Goal: Information Seeking & Learning: Learn about a topic

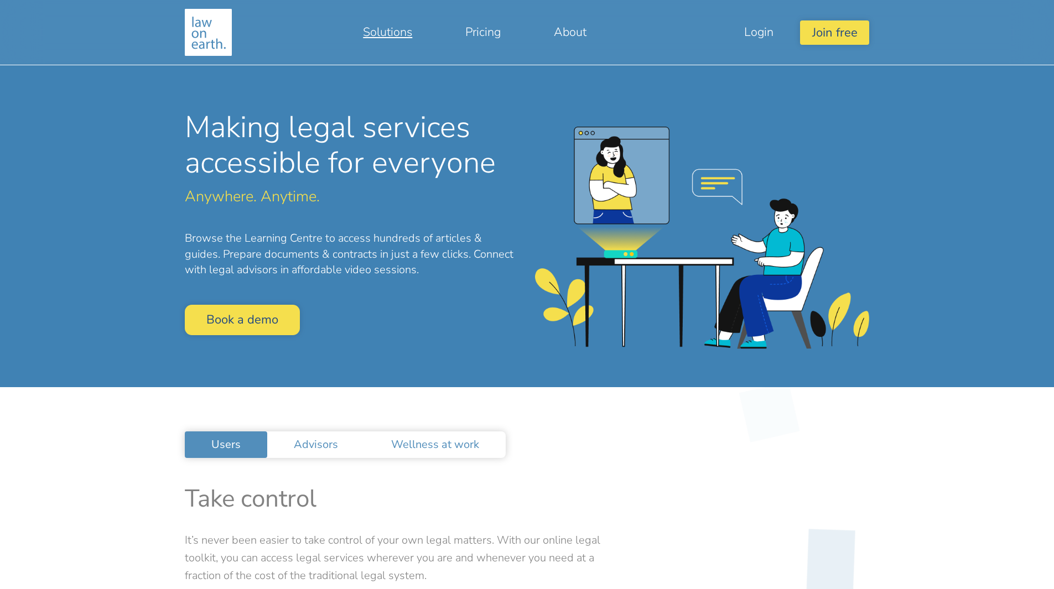
click at [391, 30] on link "Solutions" at bounding box center [387, 32] width 102 height 27
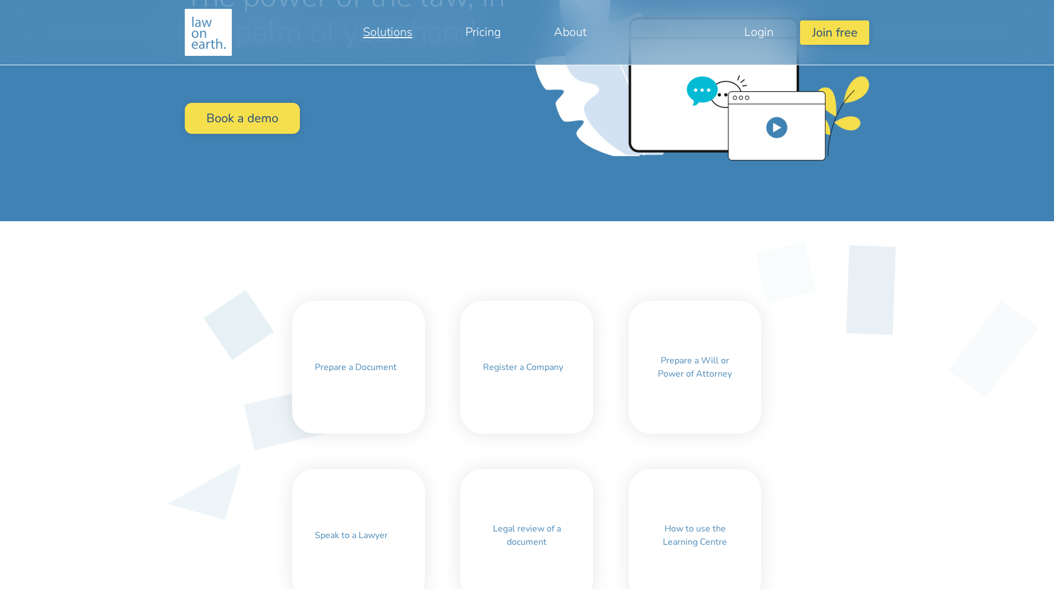
scroll to position [277, 0]
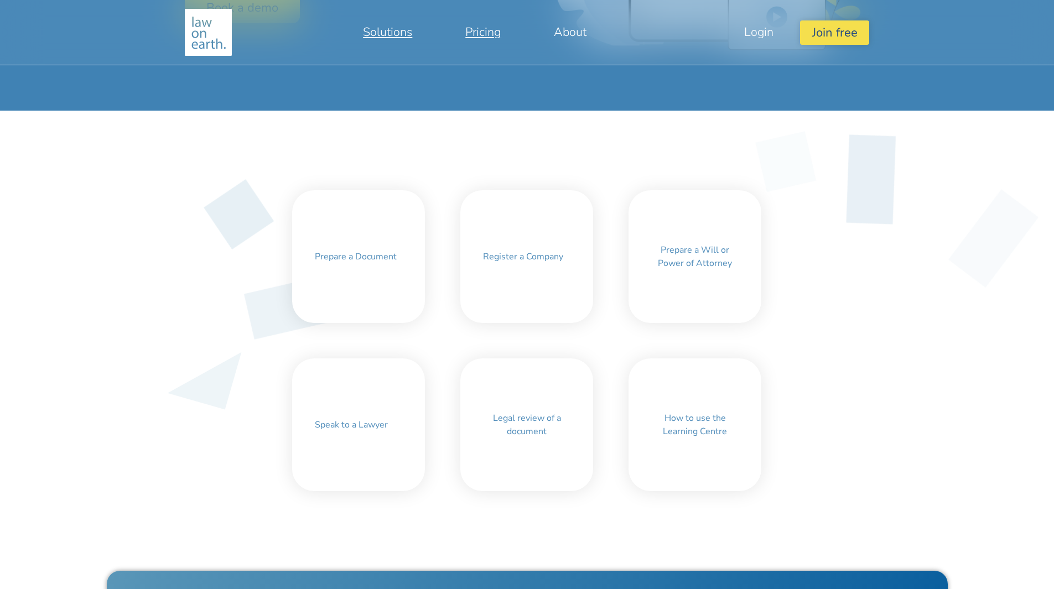
click at [487, 32] on link "Pricing" at bounding box center [483, 32] width 88 height 27
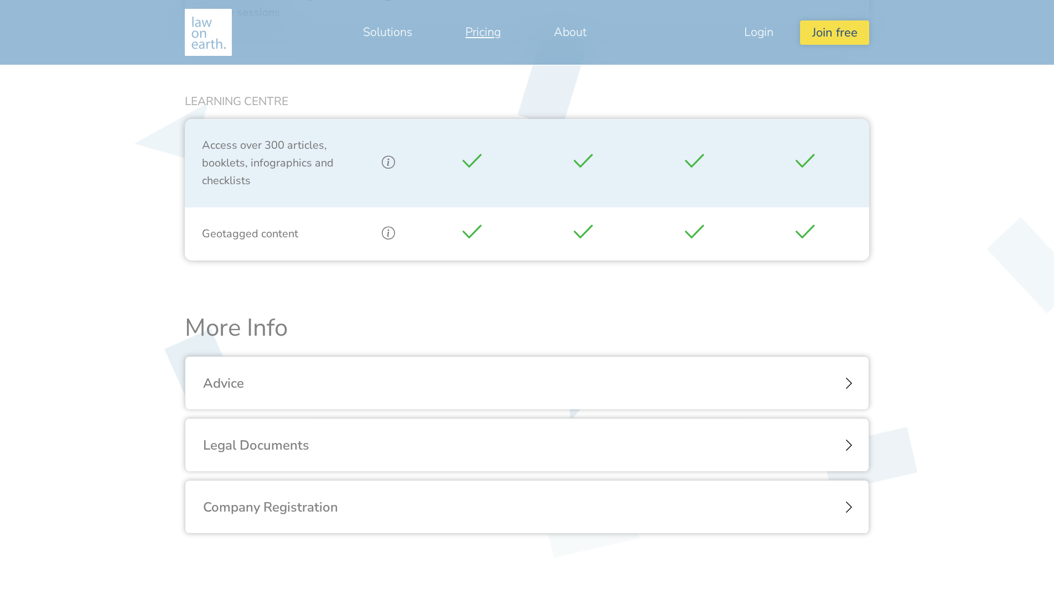
scroll to position [1106, 0]
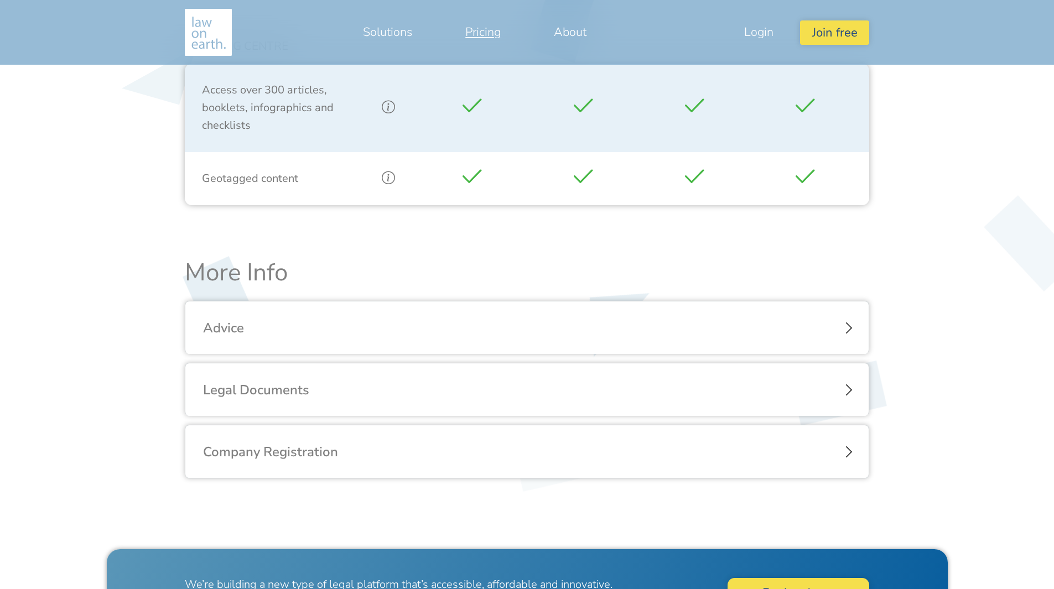
click at [838, 390] on div "Legal Documents" at bounding box center [526, 389] width 683 height 53
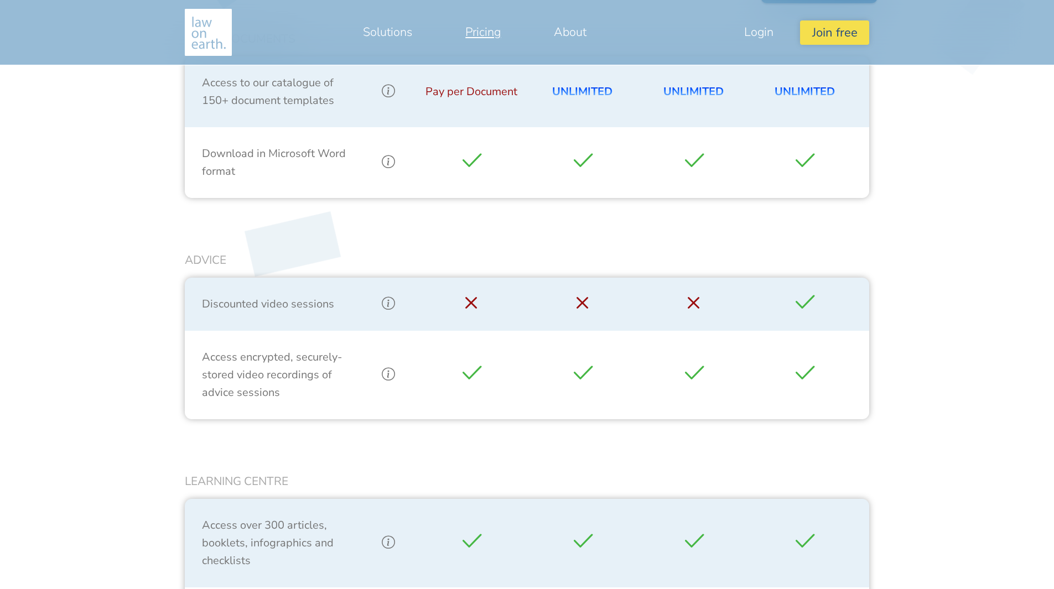
scroll to position [450, 0]
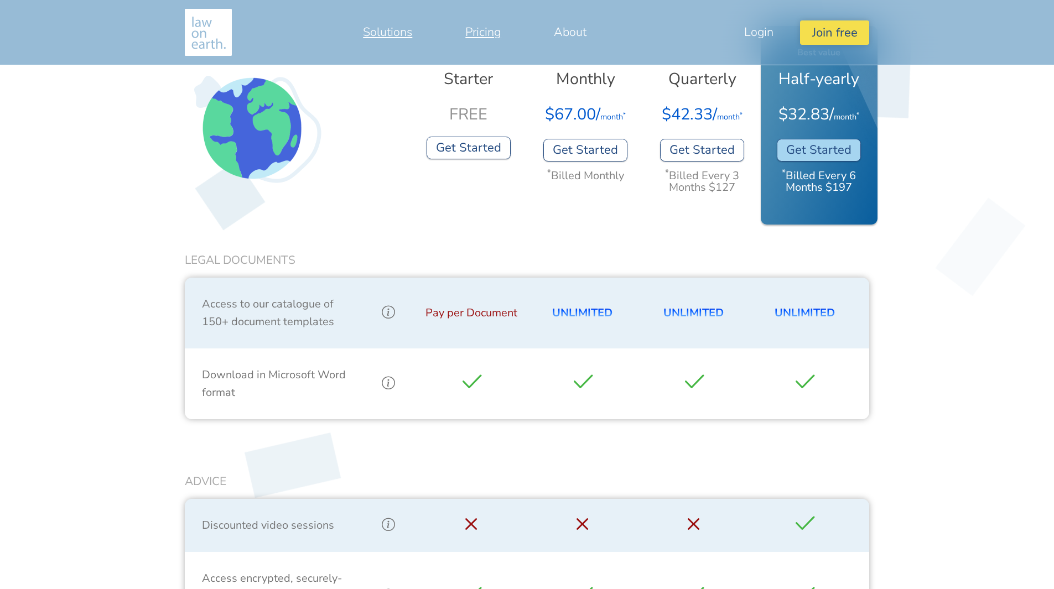
click at [385, 34] on link "Solutions" at bounding box center [387, 32] width 102 height 27
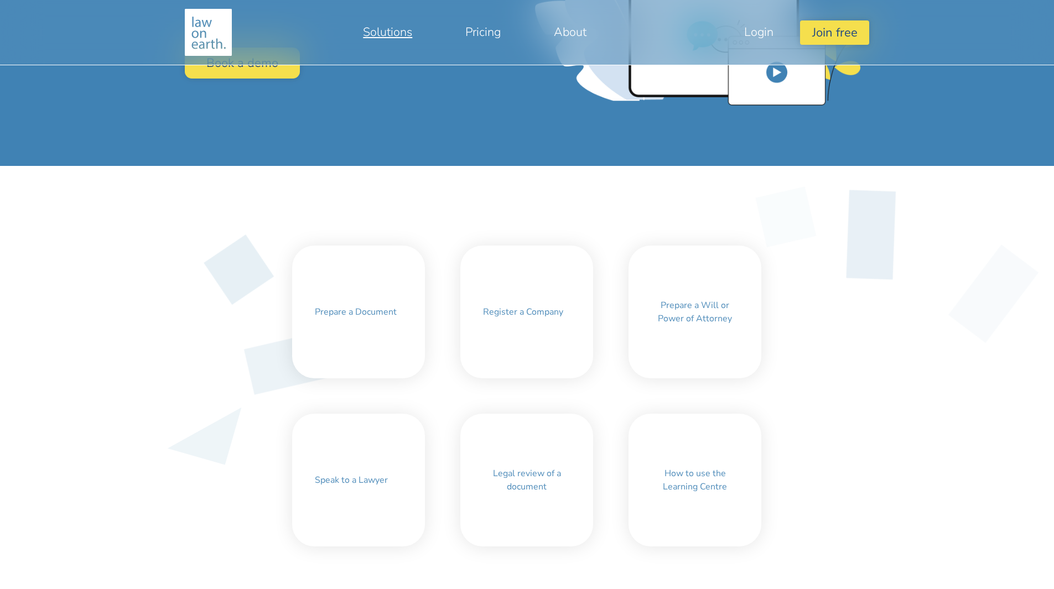
scroll to position [277, 0]
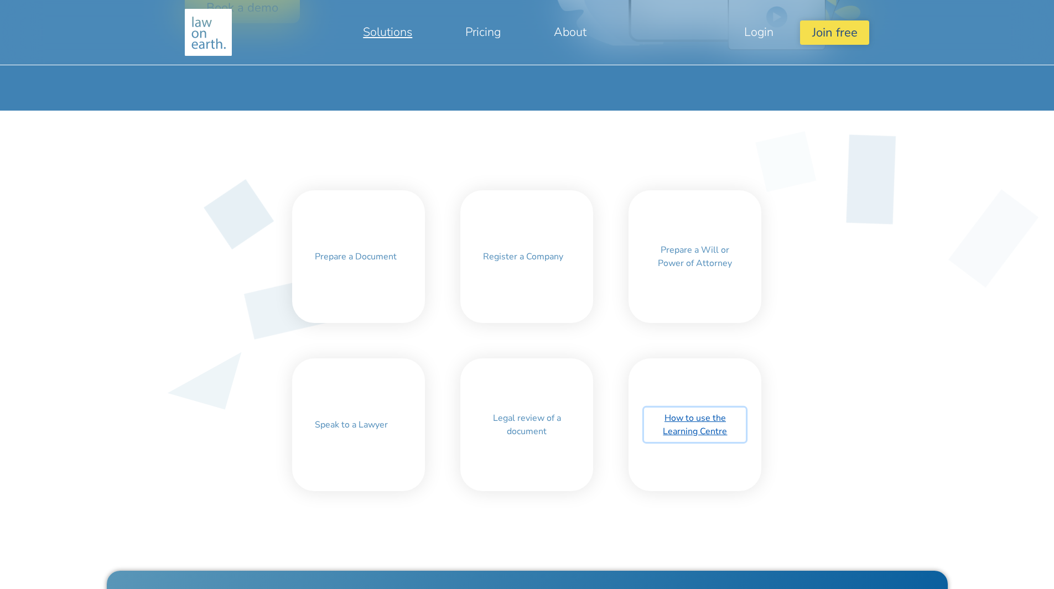
click at [701, 436] on link "How to use the Learning Centre" at bounding box center [695, 425] width 102 height 34
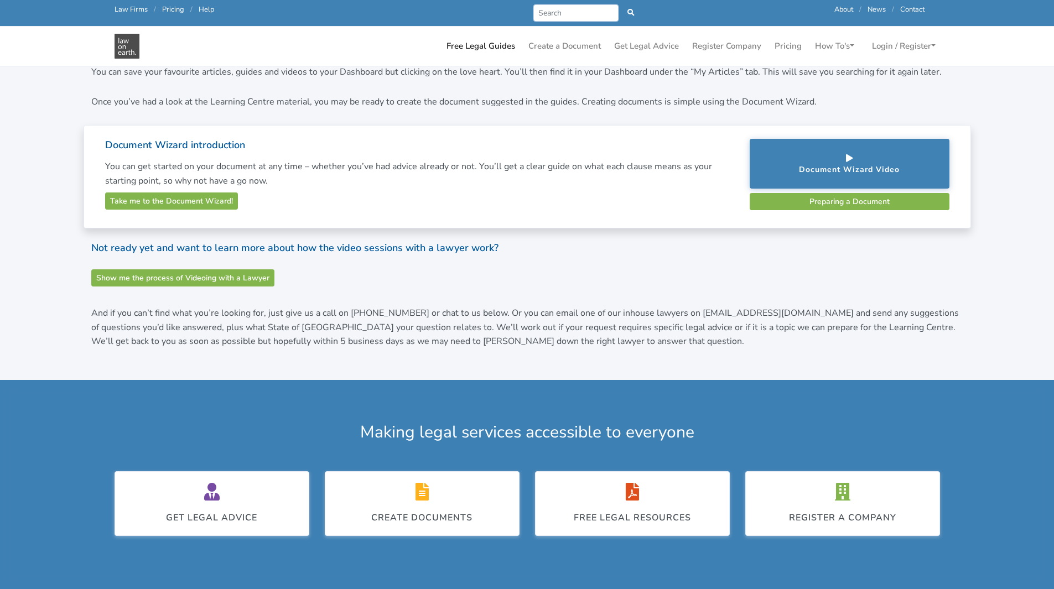
scroll to position [332, 0]
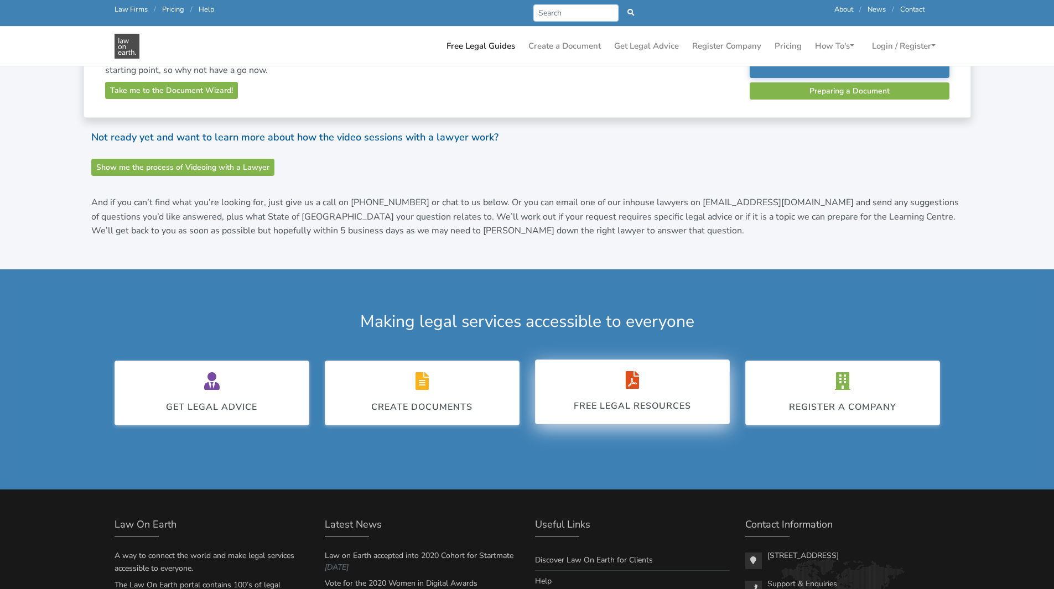
click at [629, 403] on div "Free legal resources" at bounding box center [631, 405] width 117 height 13
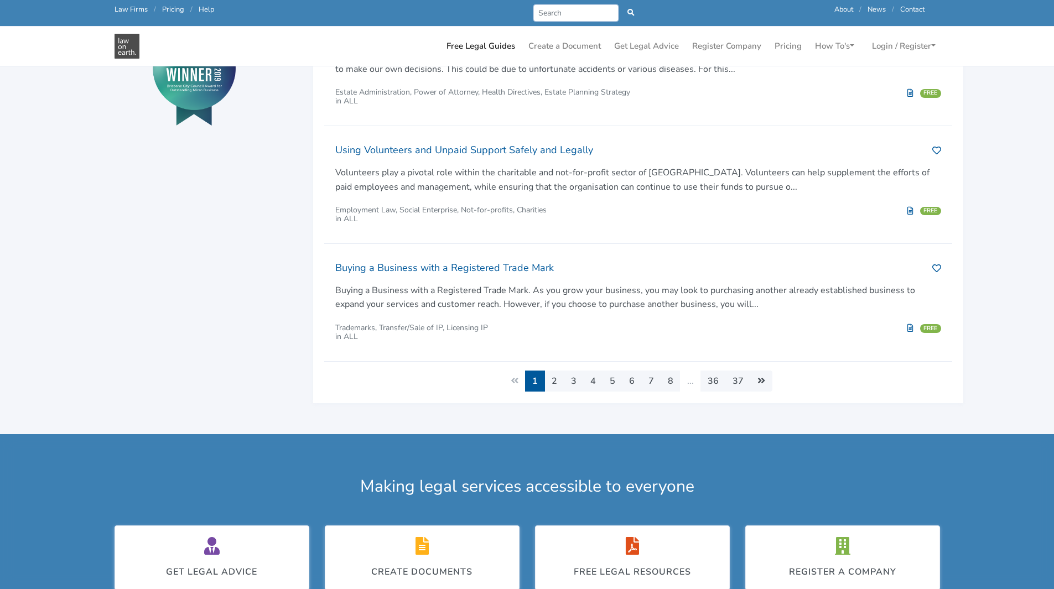
scroll to position [553, 0]
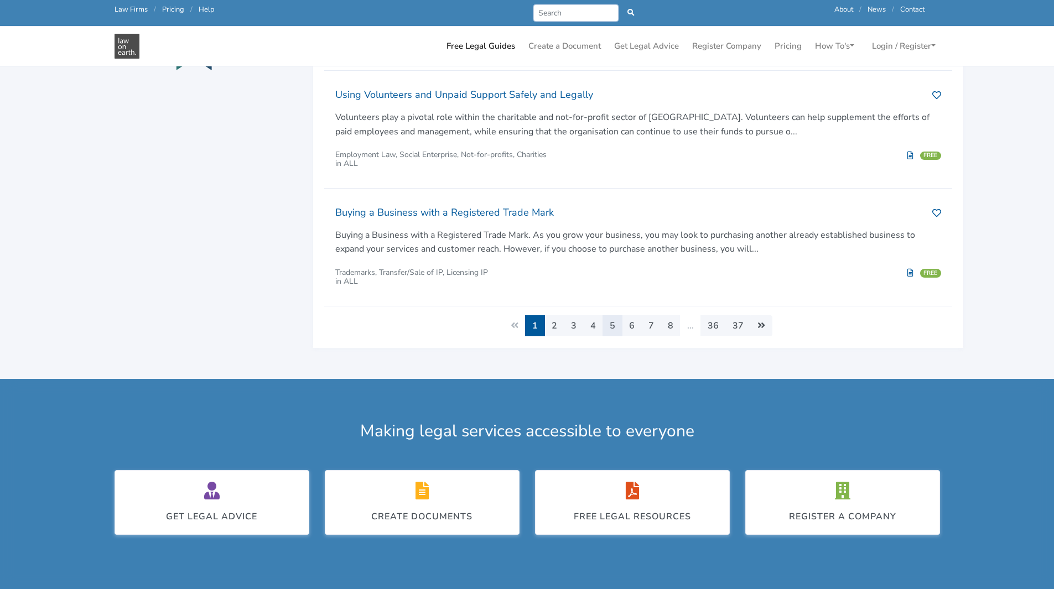
click at [615, 327] on link "5" at bounding box center [612, 325] width 20 height 21
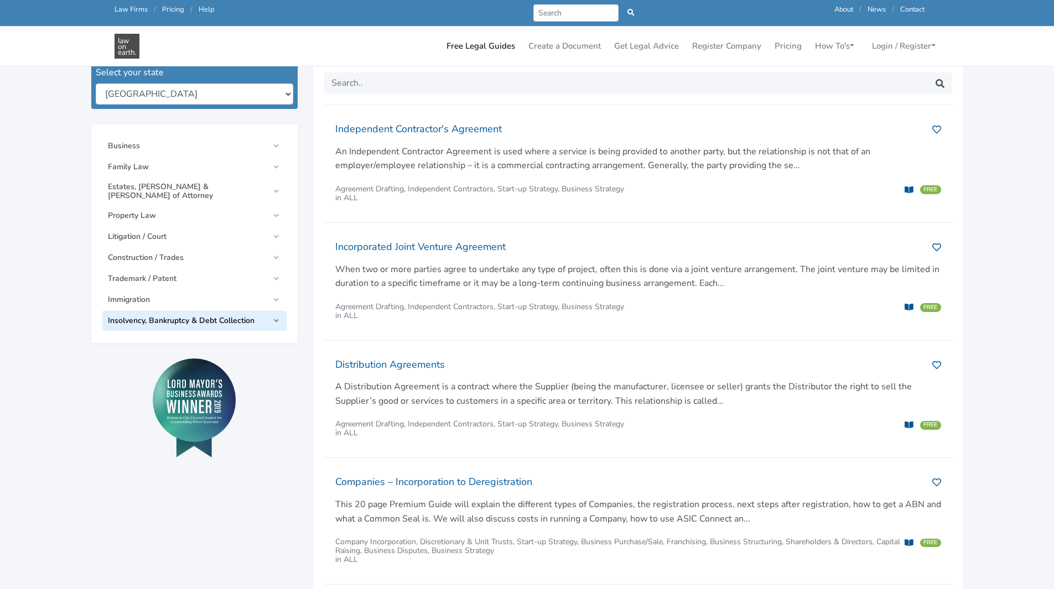
scroll to position [55, 0]
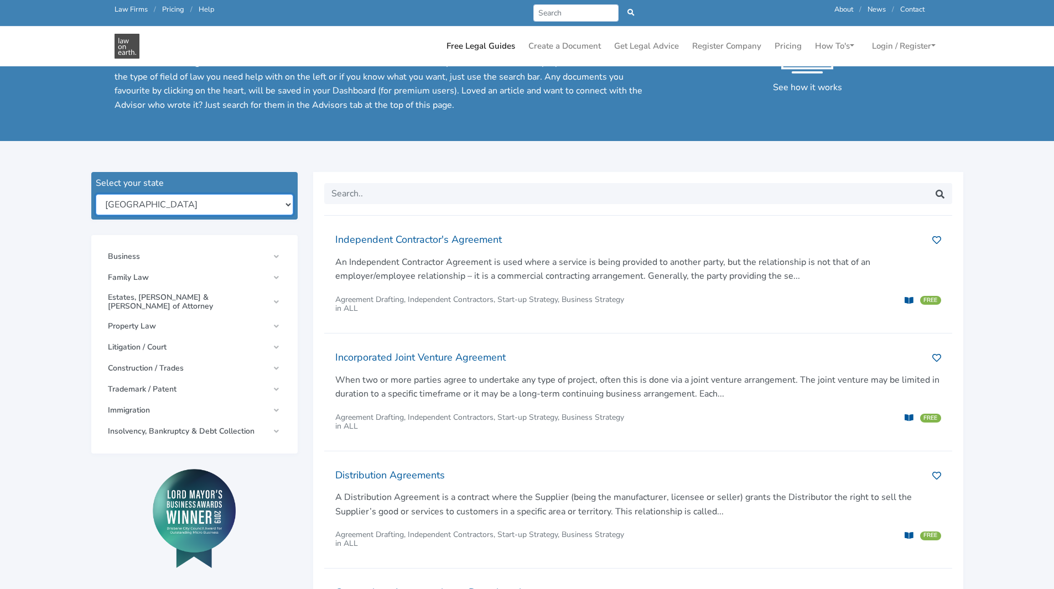
click at [285, 207] on select "New South Wales Queensland South Australia Tasmania Victoria Western Australia …" at bounding box center [194, 204] width 197 height 21
select select "qld"
click at [96, 194] on select "New South Wales Queensland South Australia Tasmania Victoria Western Australia …" at bounding box center [194, 204] width 197 height 21
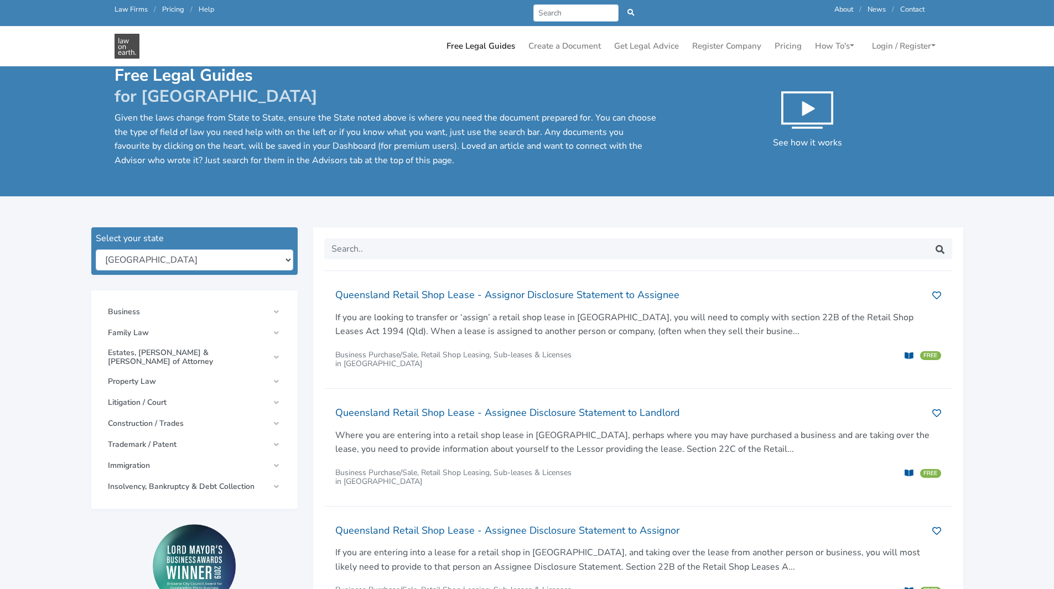
scroll to position [55, 0]
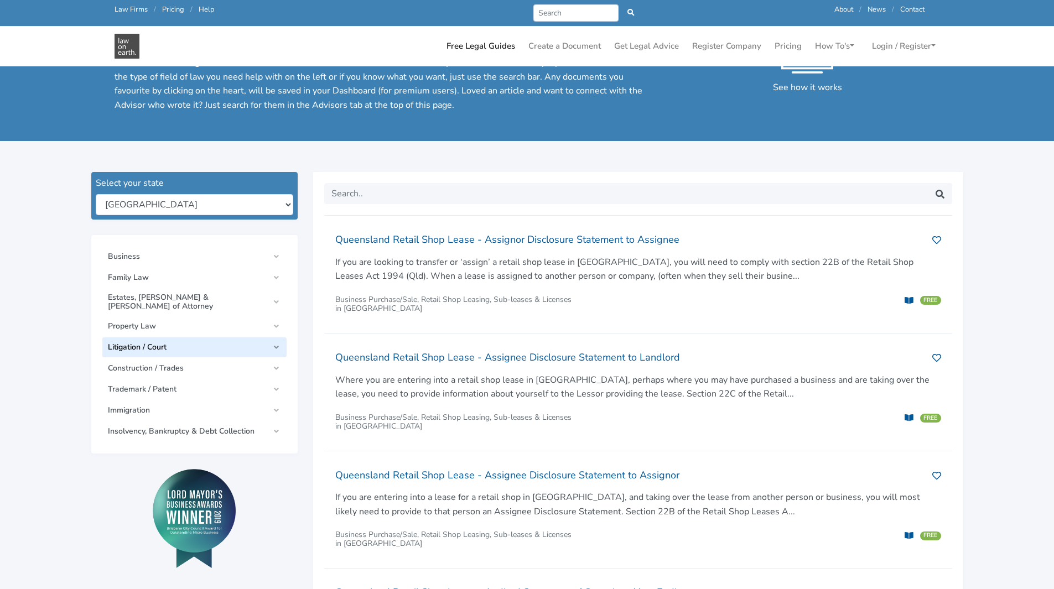
click at [277, 340] on link "Litigation / Court" at bounding box center [194, 347] width 184 height 20
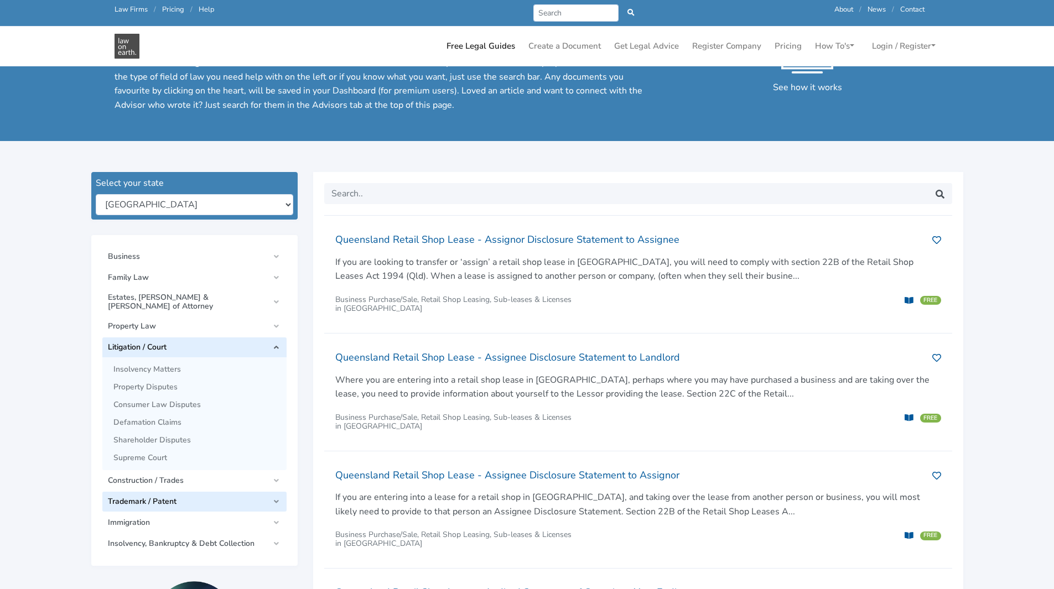
scroll to position [111, 0]
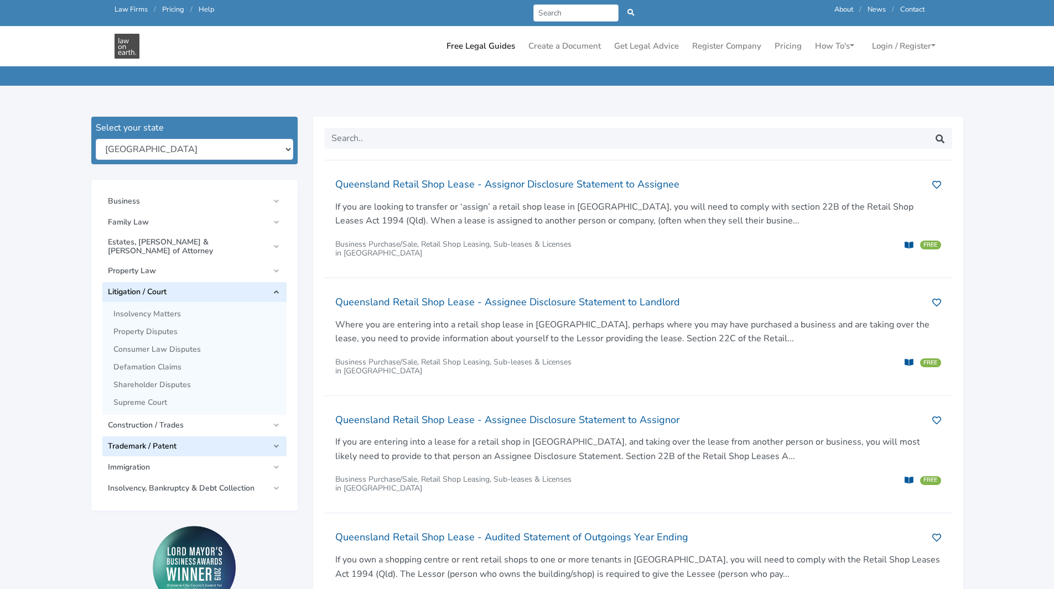
click at [272, 438] on link "Trademark / Patent" at bounding box center [194, 446] width 184 height 20
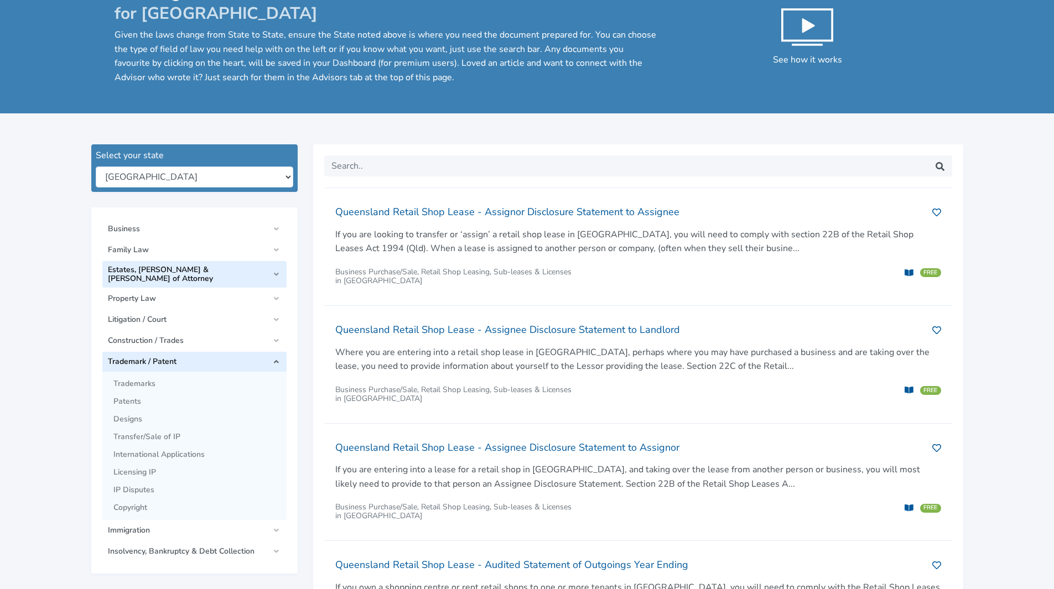
scroll to position [0, 0]
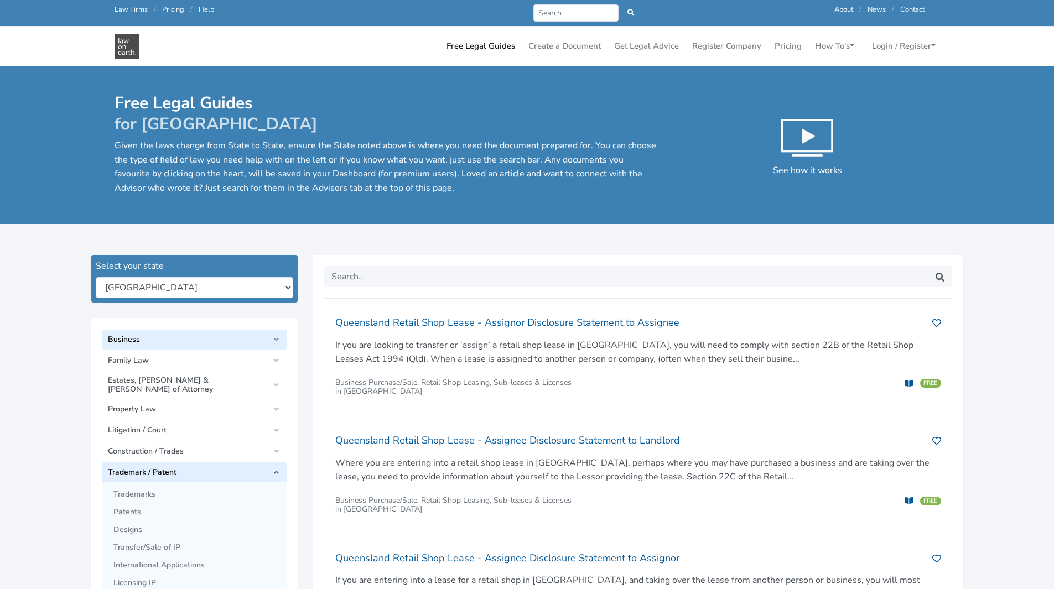
click at [279, 340] on link "Business" at bounding box center [194, 340] width 184 height 20
